Goal: Find contact information

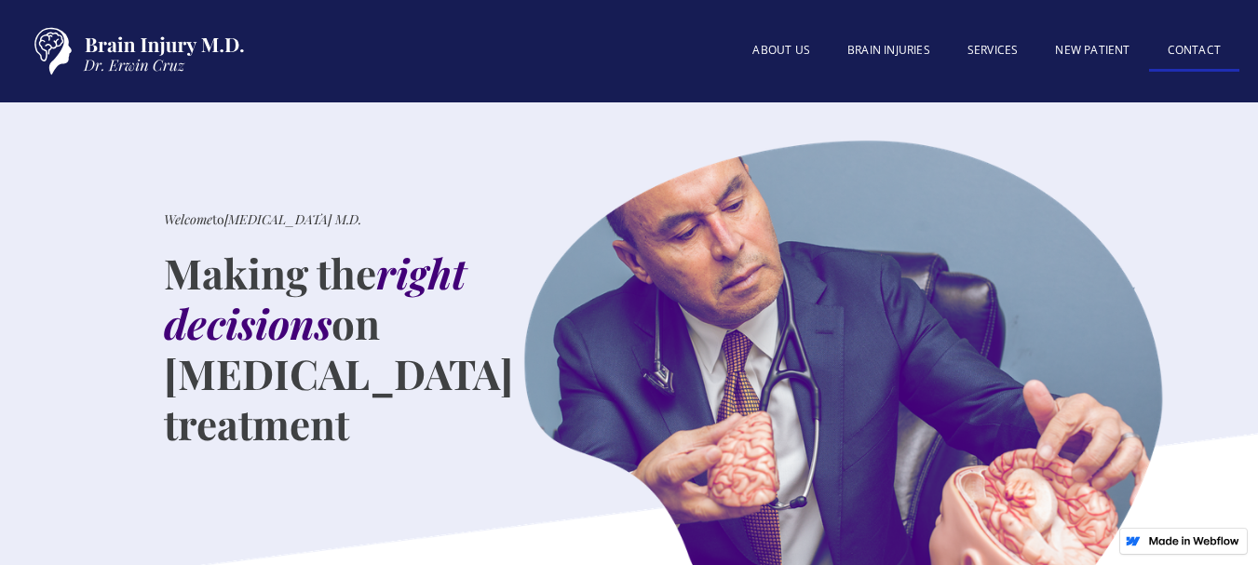
click at [1181, 40] on link "Contact" at bounding box center [1194, 52] width 90 height 40
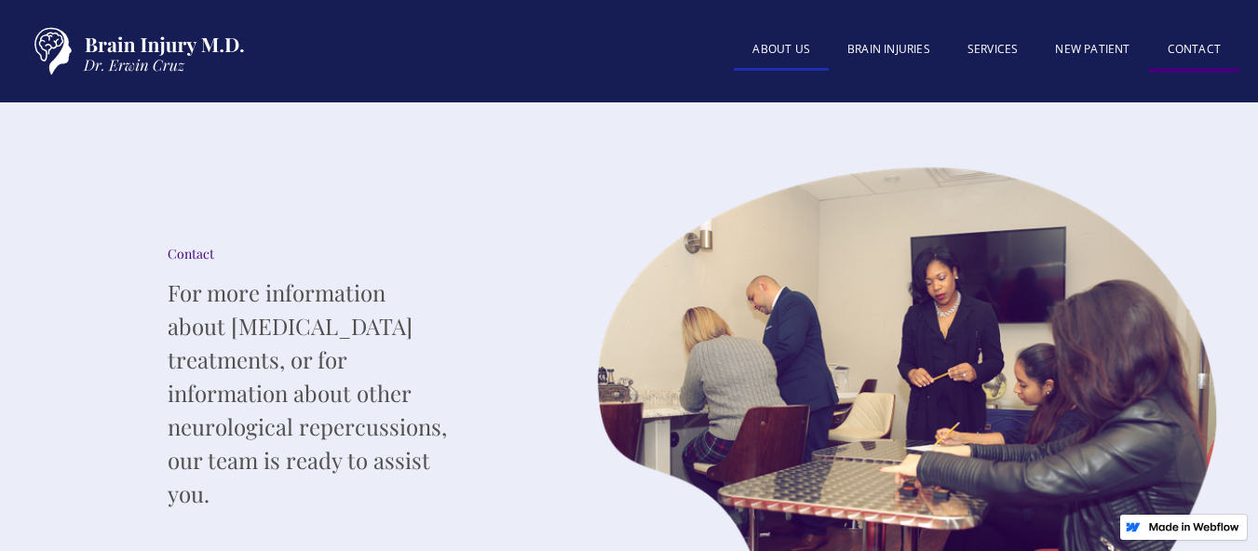
click at [802, 58] on link "About US" at bounding box center [781, 51] width 95 height 40
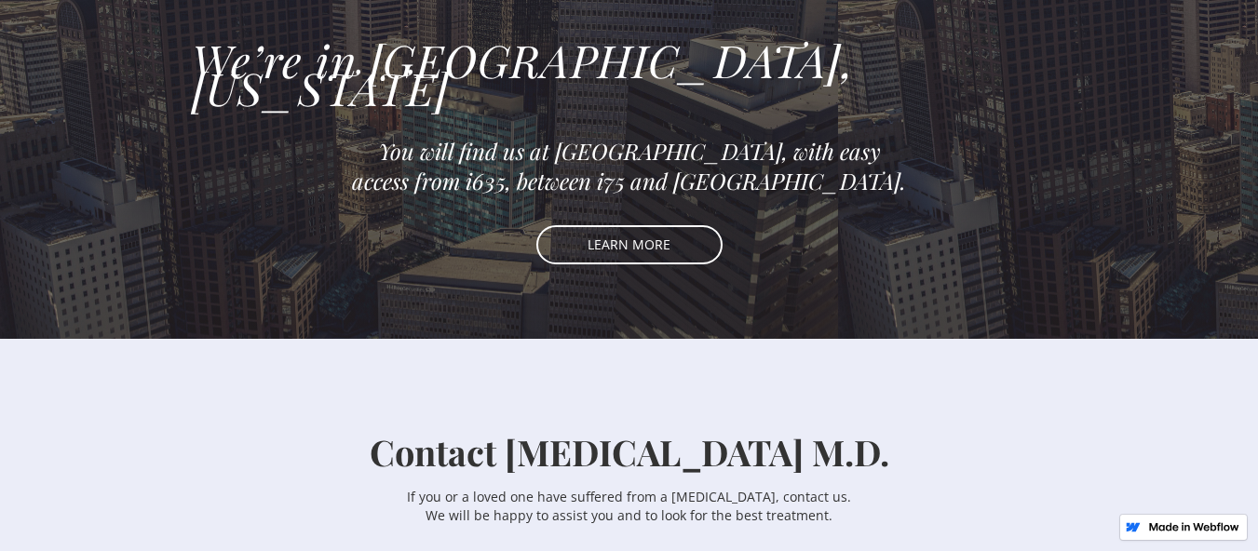
scroll to position [2234, 0]
